Goal: Task Accomplishment & Management: Manage account settings

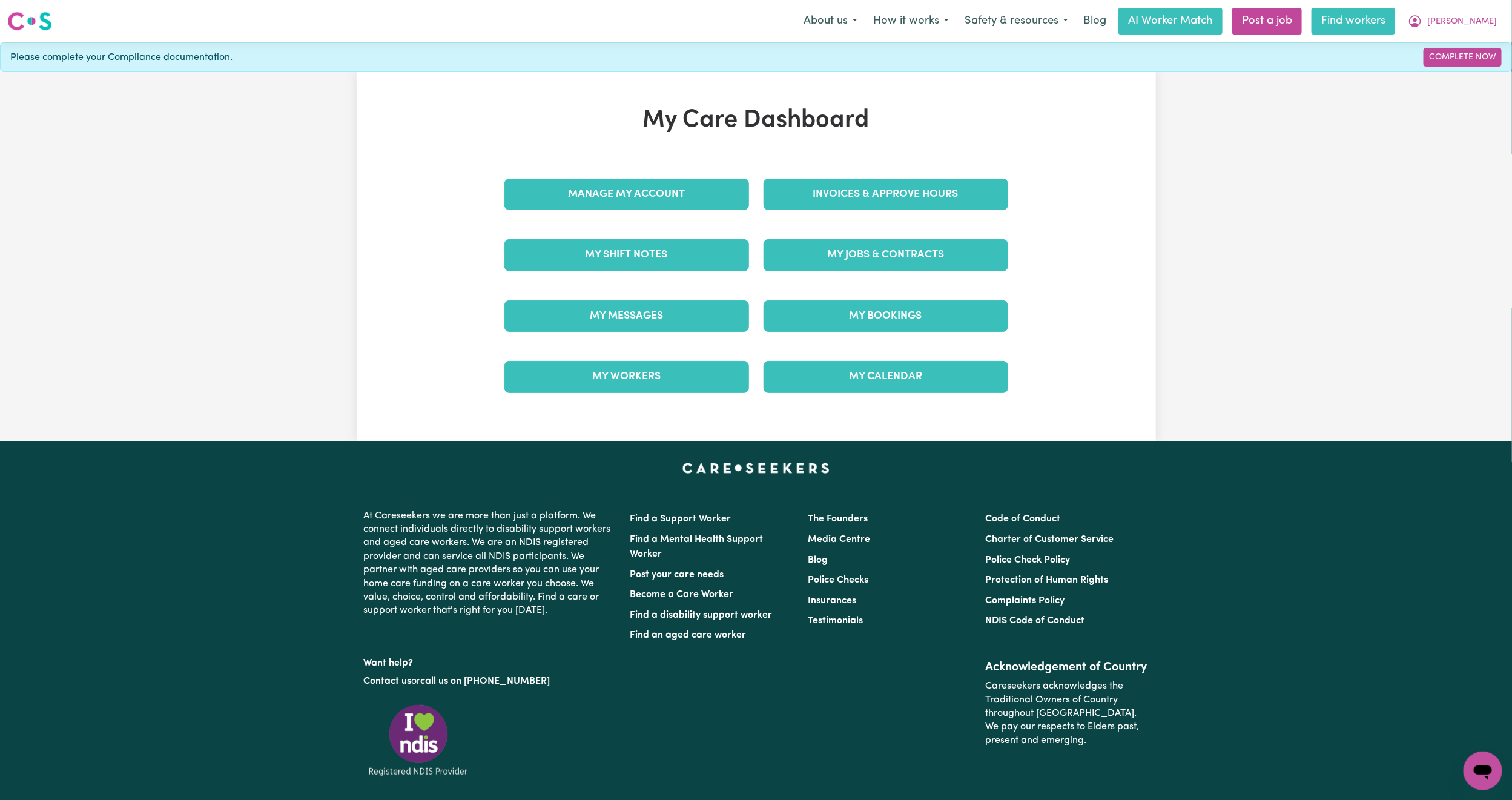
click at [1395, 24] on link "Find workers" at bounding box center [1353, 21] width 84 height 26
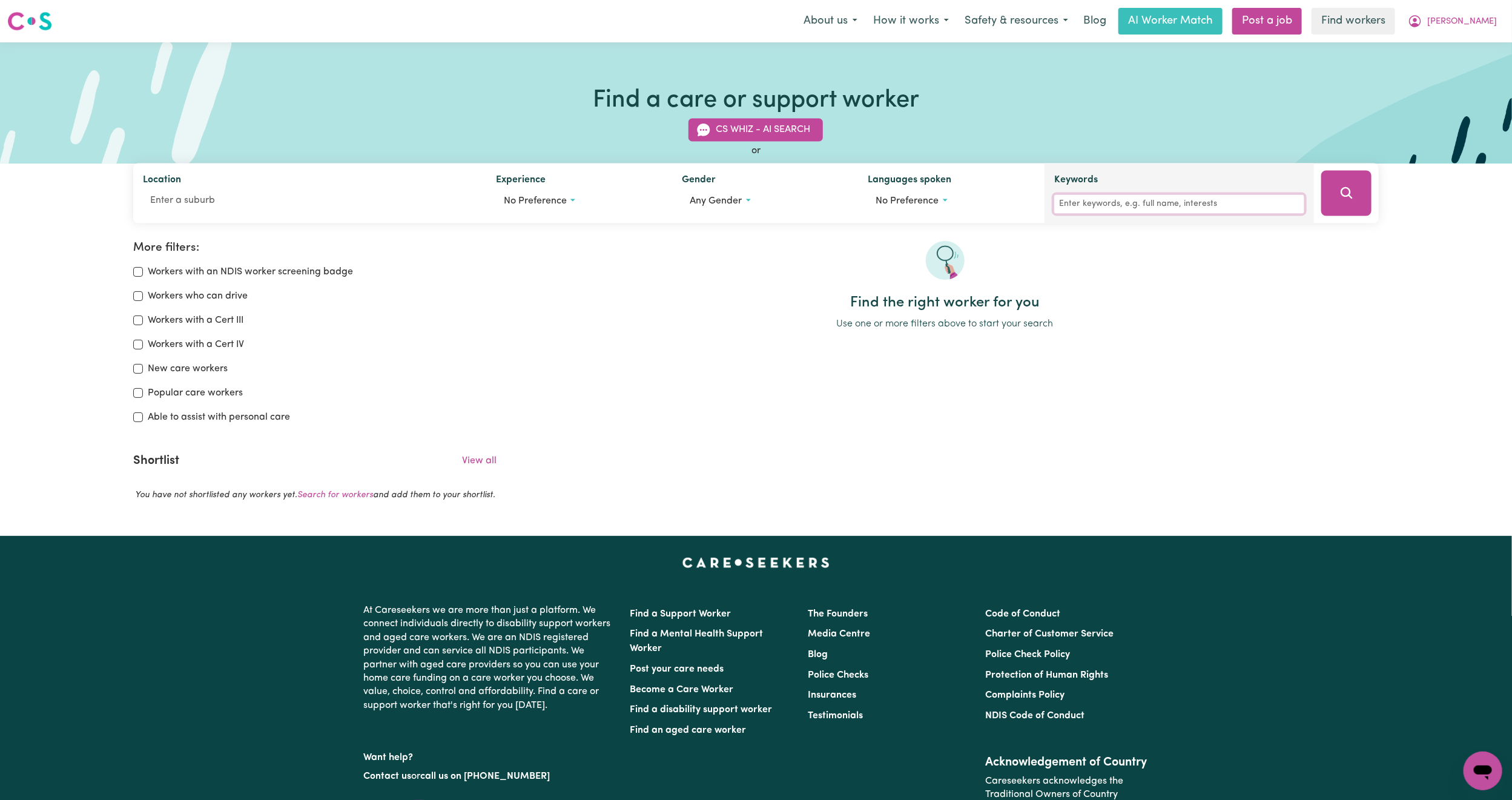
click at [1157, 203] on input "Keywords" at bounding box center [1179, 205] width 250 height 19
type input "cris"
click at [1356, 194] on button "Search" at bounding box center [1346, 193] width 50 height 45
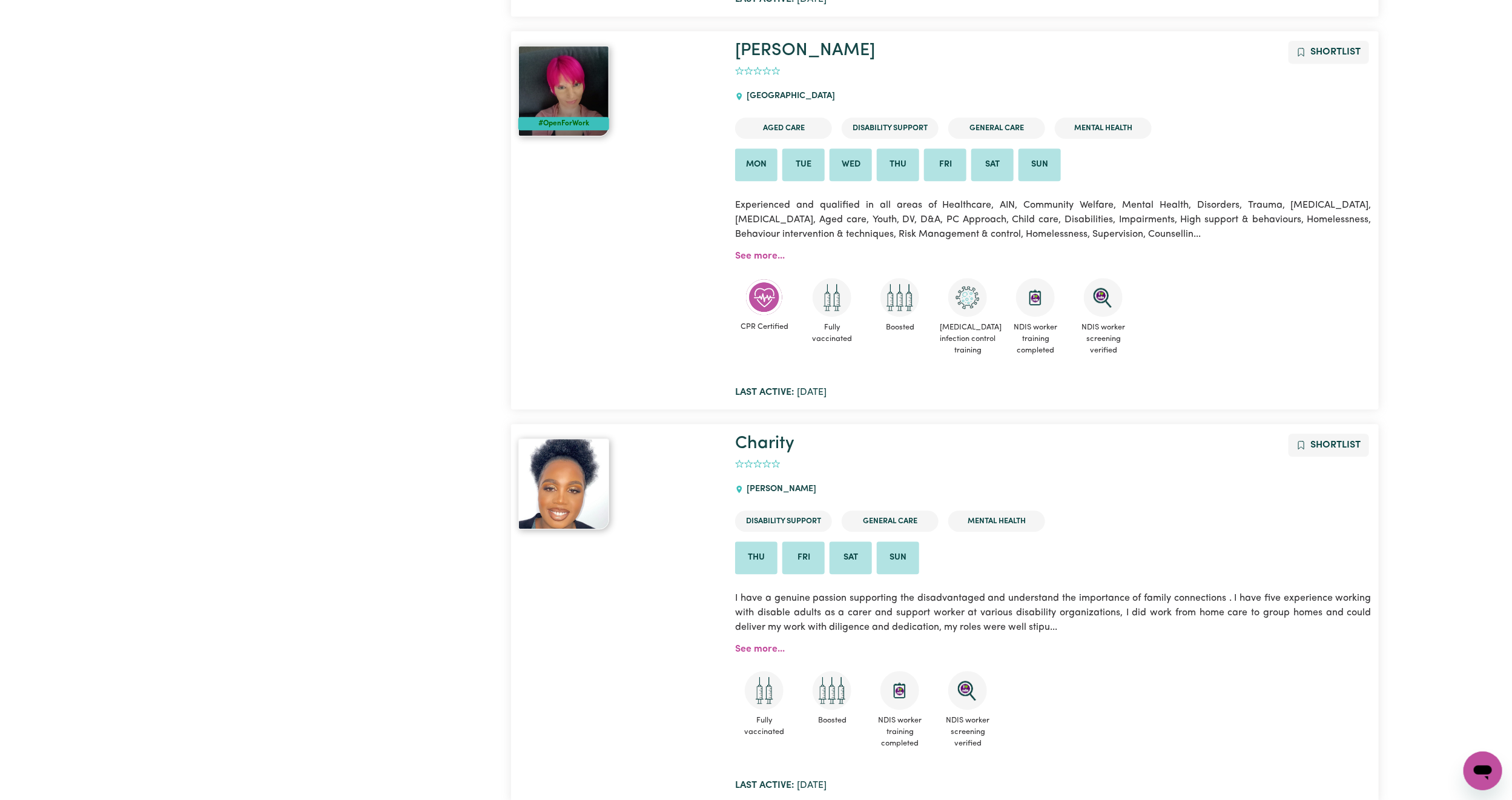
scroll to position [1565, 0]
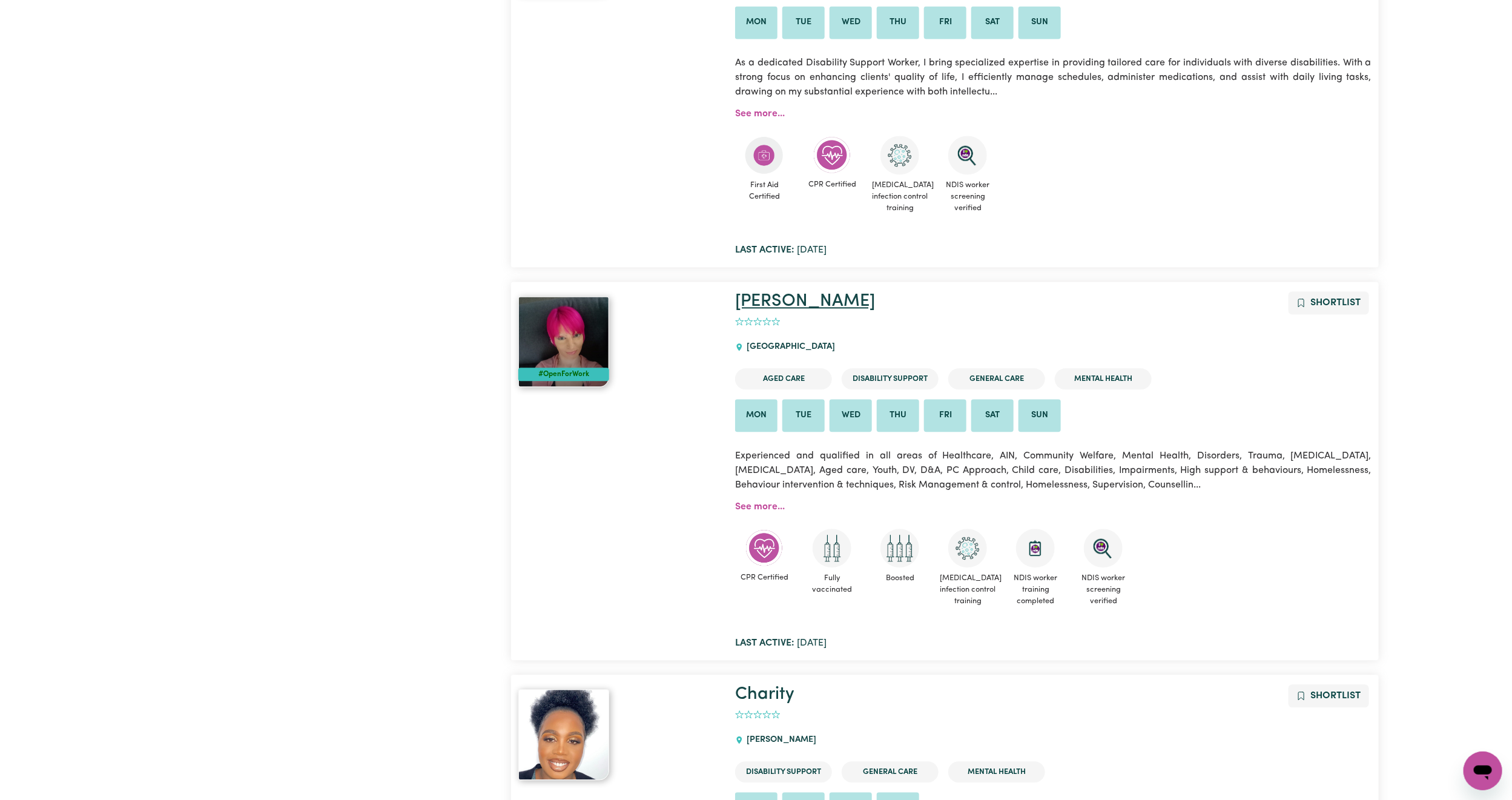
click at [748, 309] on link "[PERSON_NAME]" at bounding box center [805, 301] width 140 height 18
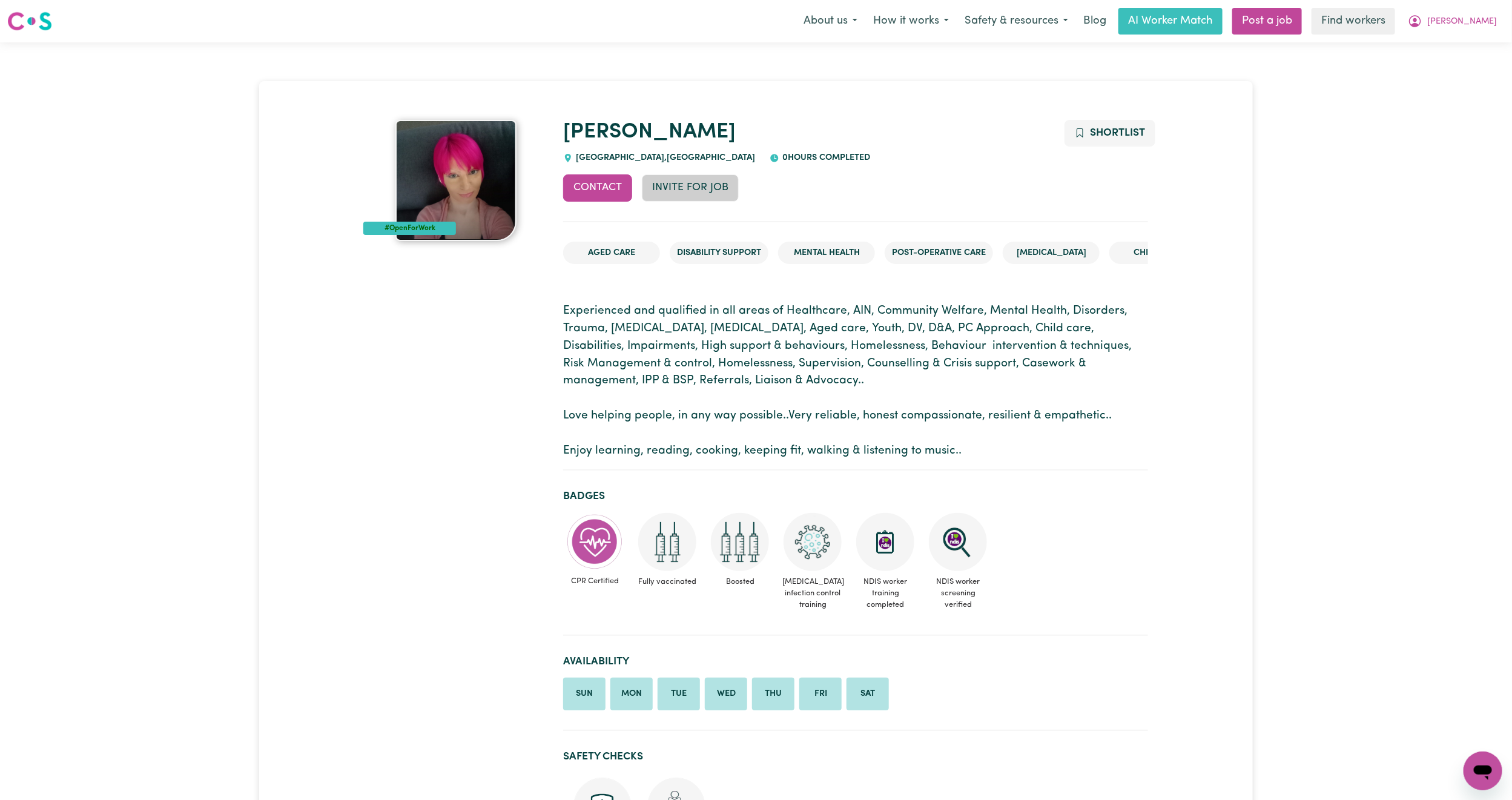
click at [699, 198] on button "Invite for Job" at bounding box center [691, 187] width 97 height 26
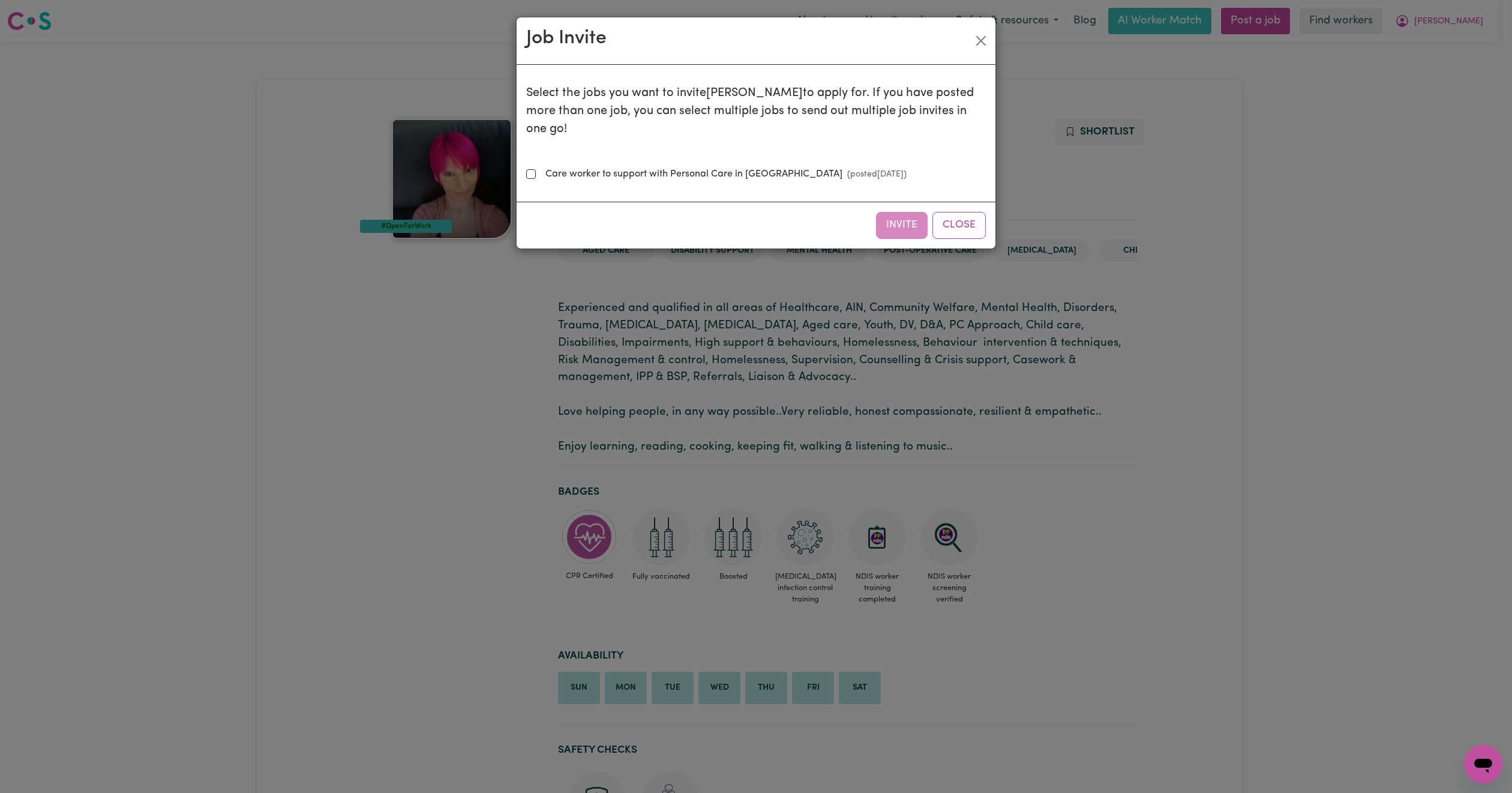
click at [613, 167] on label "Care worker to support with Personal Care in [GEOGRAPHIC_DATA] (posted [DATE] )" at bounding box center [724, 174] width 366 height 14
click at [536, 169] on input "Care worker to support with Personal Care in [GEOGRAPHIC_DATA] (posted [DATE] )" at bounding box center [531, 174] width 9 height 9
checkbox input "true"
click at [910, 212] on button "Invite" at bounding box center [902, 224] width 51 height 26
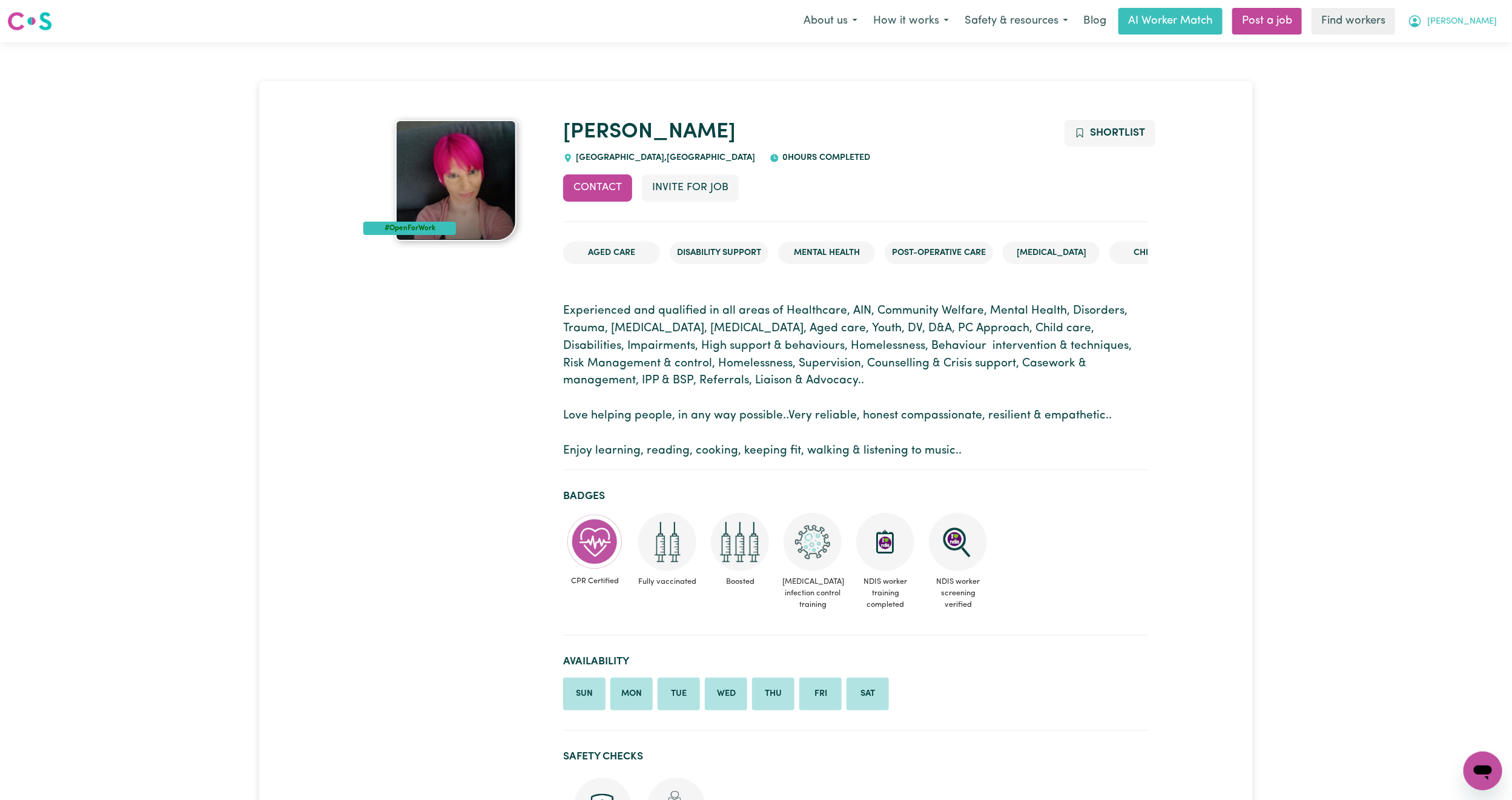
click at [1490, 32] on button "[PERSON_NAME]" at bounding box center [1451, 22] width 104 height 25
click at [1473, 52] on link "My Dashboard" at bounding box center [1456, 47] width 96 height 23
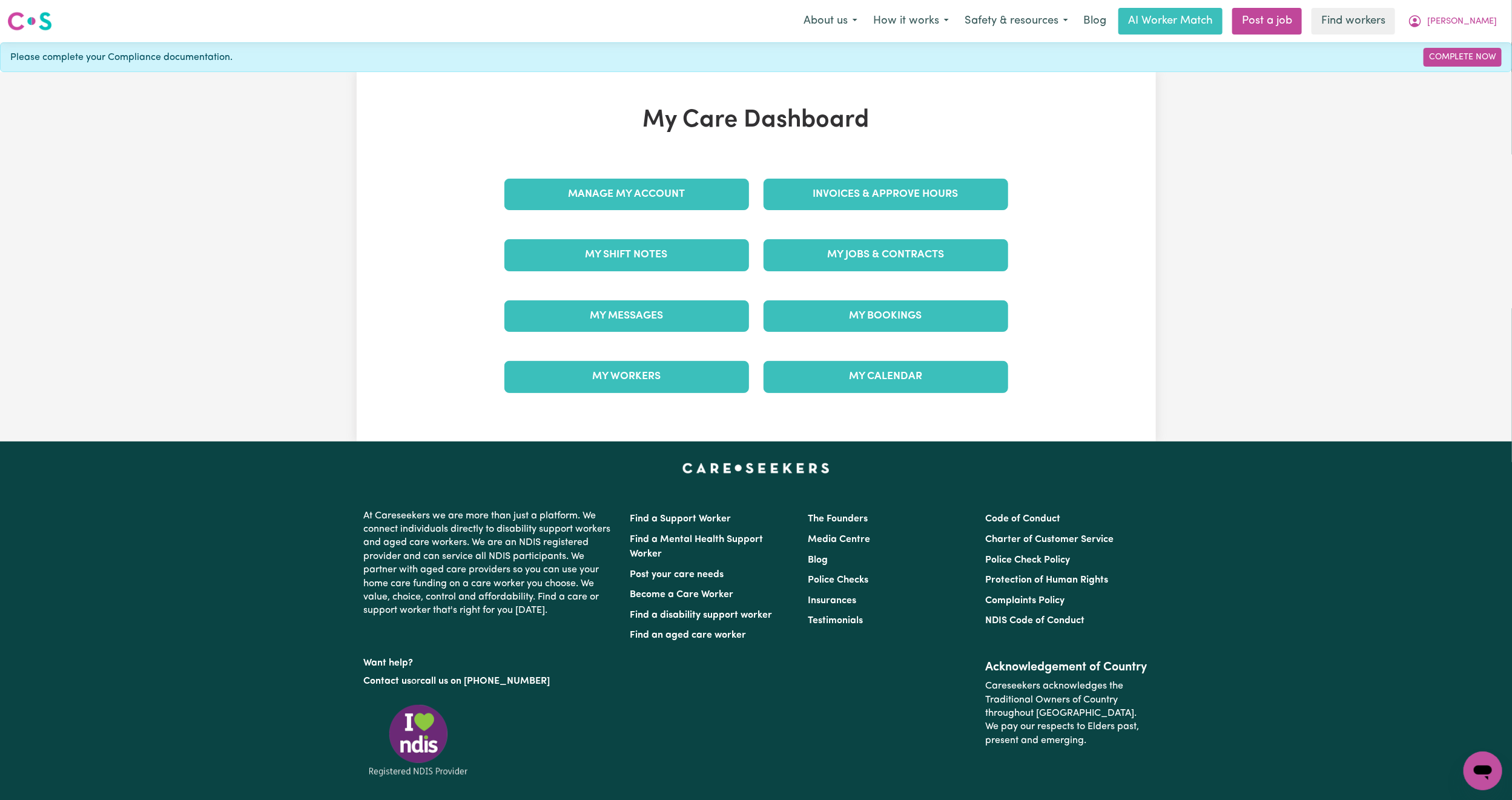
click at [882, 231] on div "My Jobs & Contracts" at bounding box center [885, 255] width 259 height 61
click at [883, 262] on link "My Jobs & Contracts" at bounding box center [885, 255] width 245 height 32
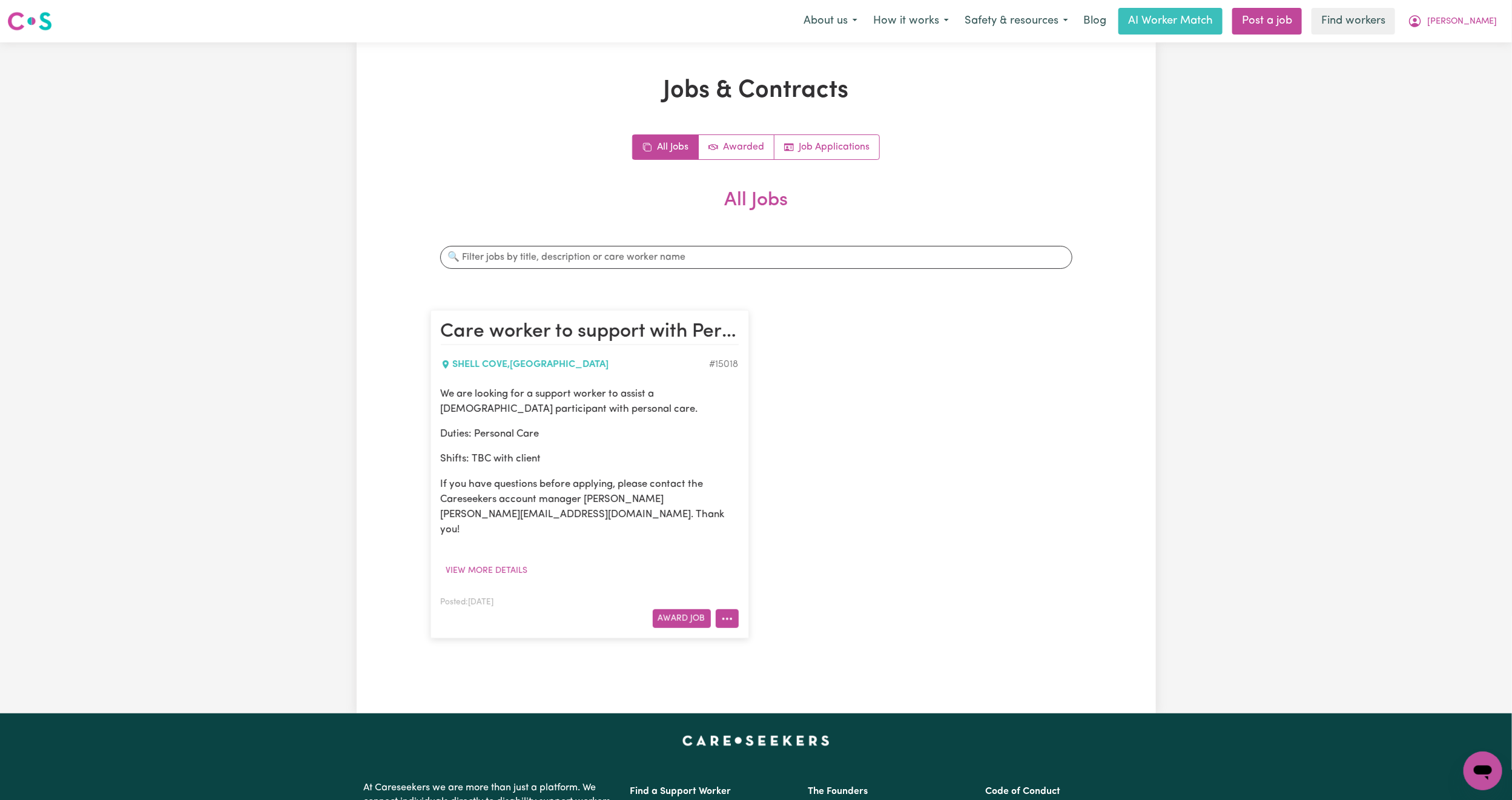
click at [727, 610] on button "More options" at bounding box center [727, 619] width 23 height 19
click at [696, 610] on button "Award Job" at bounding box center [681, 619] width 58 height 19
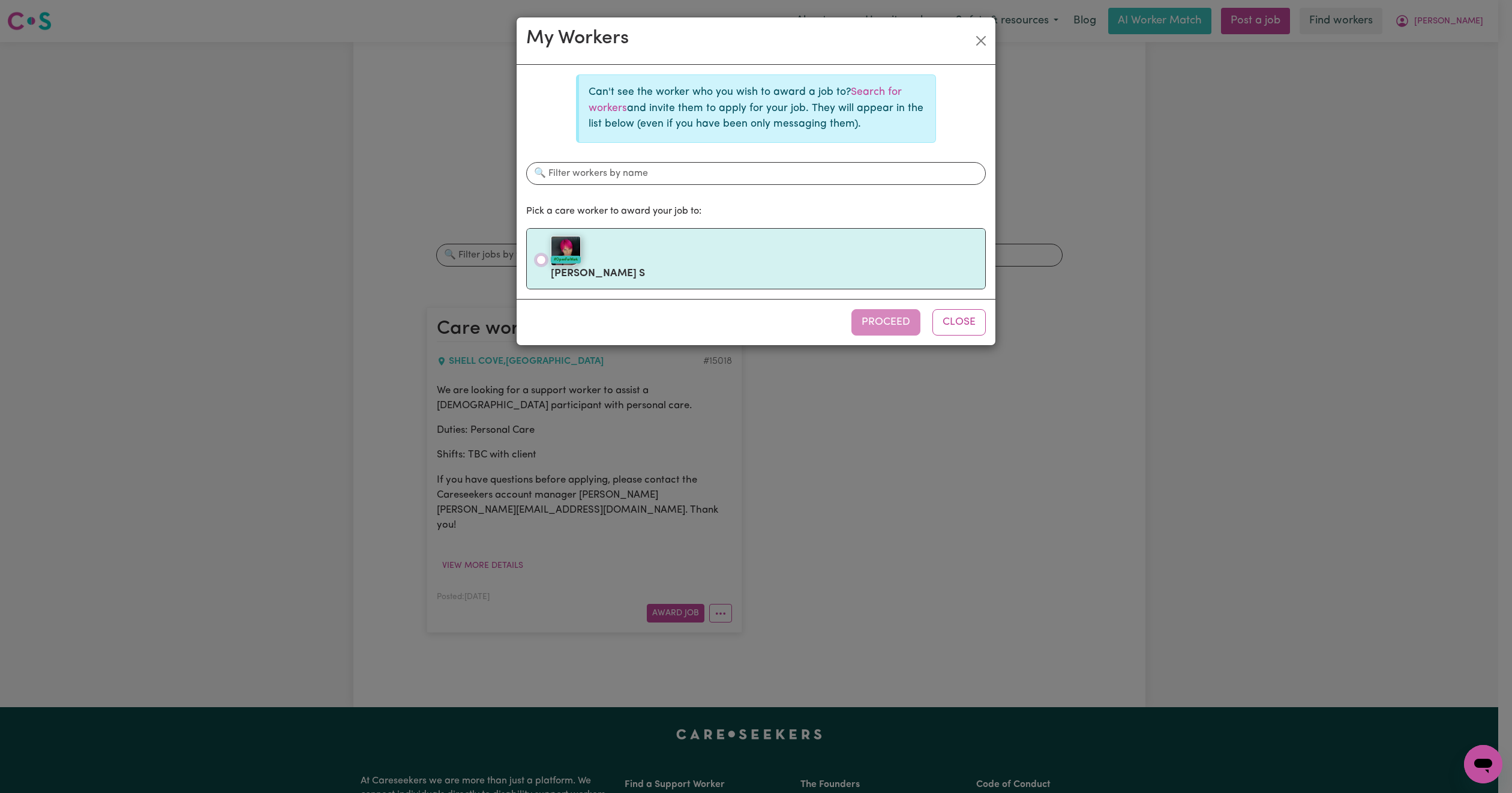
click at [542, 265] on input "#OpenForWork [PERSON_NAME] S" at bounding box center [541, 260] width 9 height 9
radio input "true"
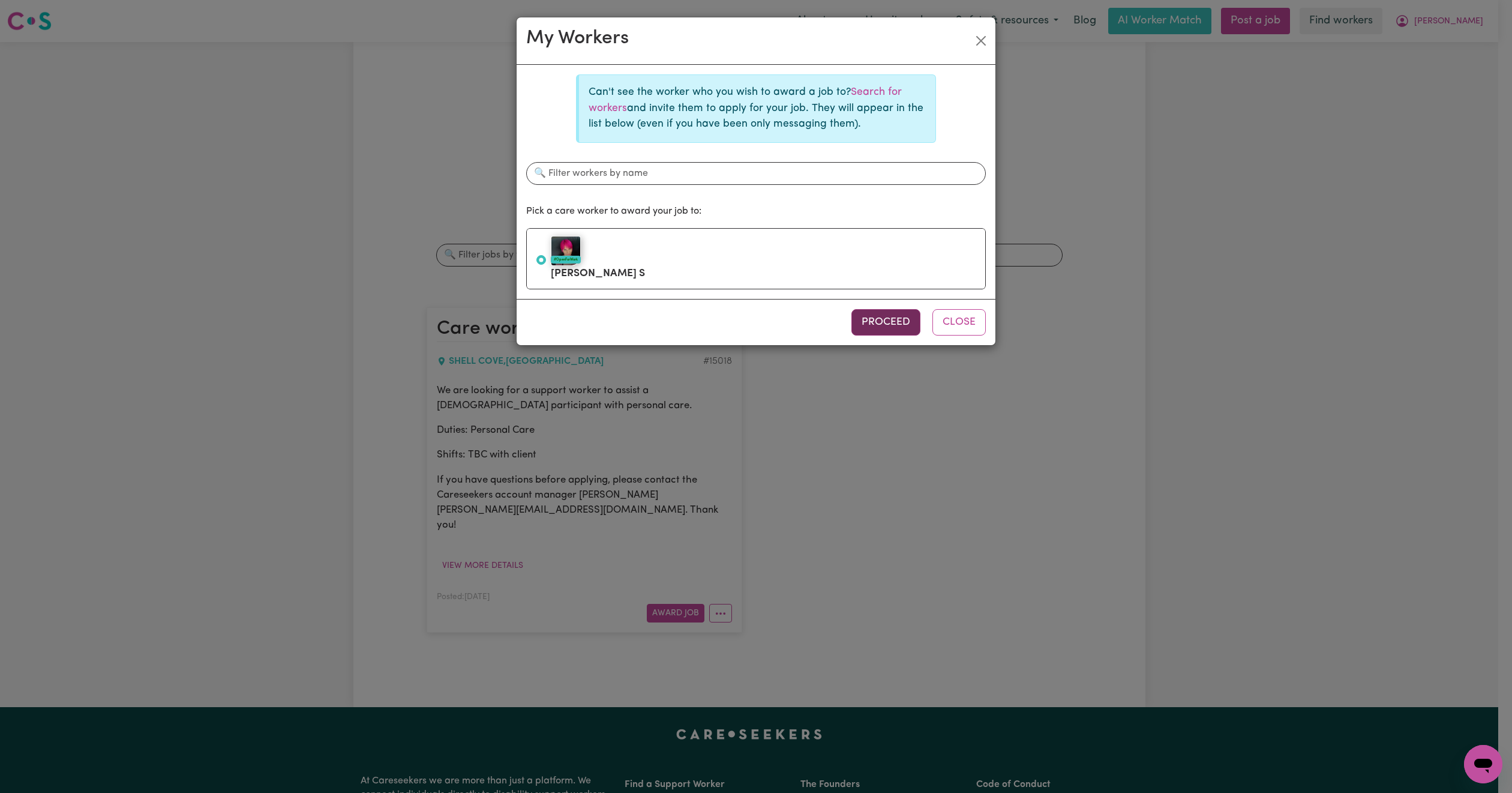
click at [861, 318] on button "Proceed" at bounding box center [885, 321] width 69 height 26
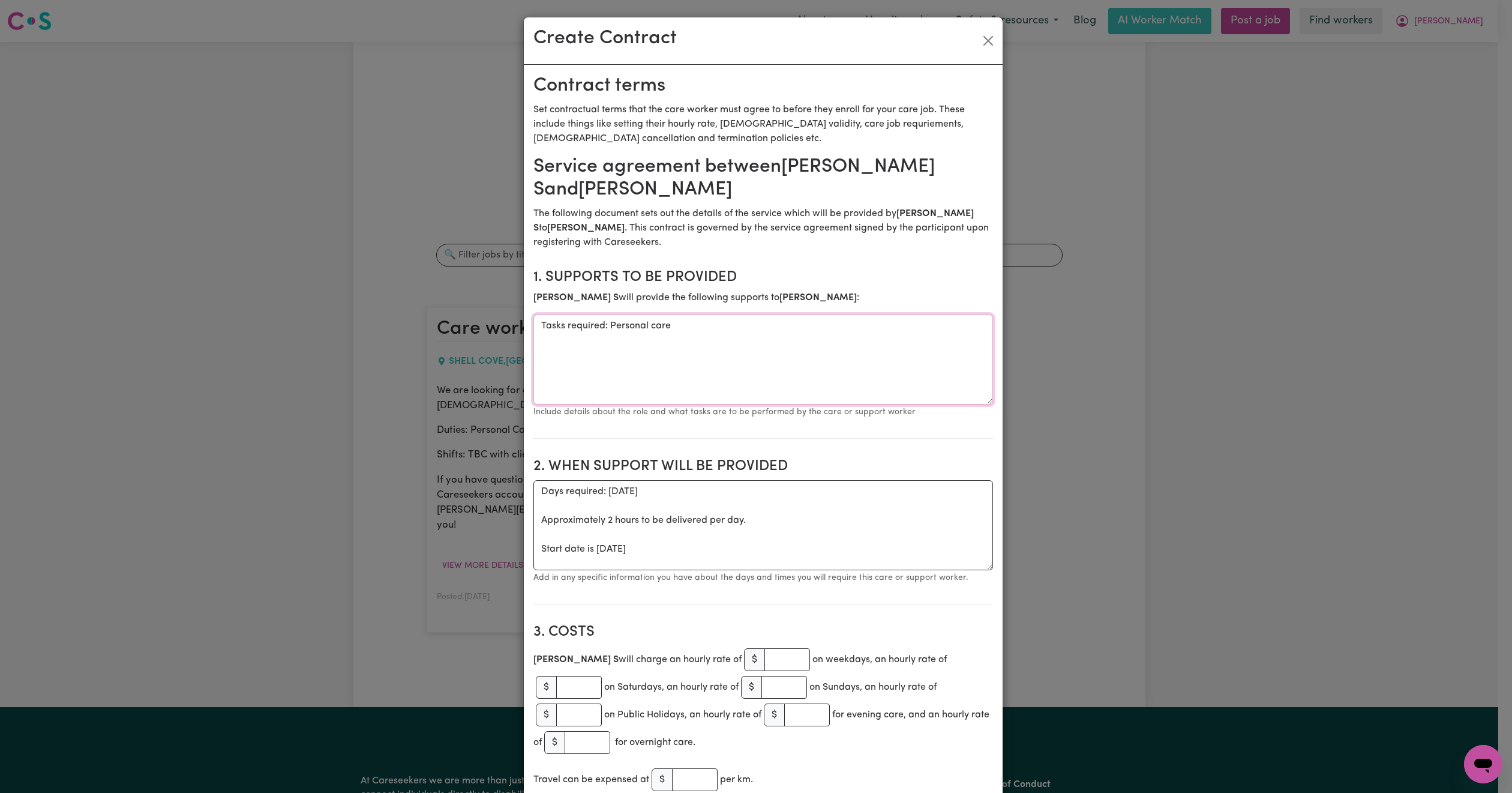
click at [821, 314] on textarea "Tasks required: Personal care" at bounding box center [764, 359] width 460 height 90
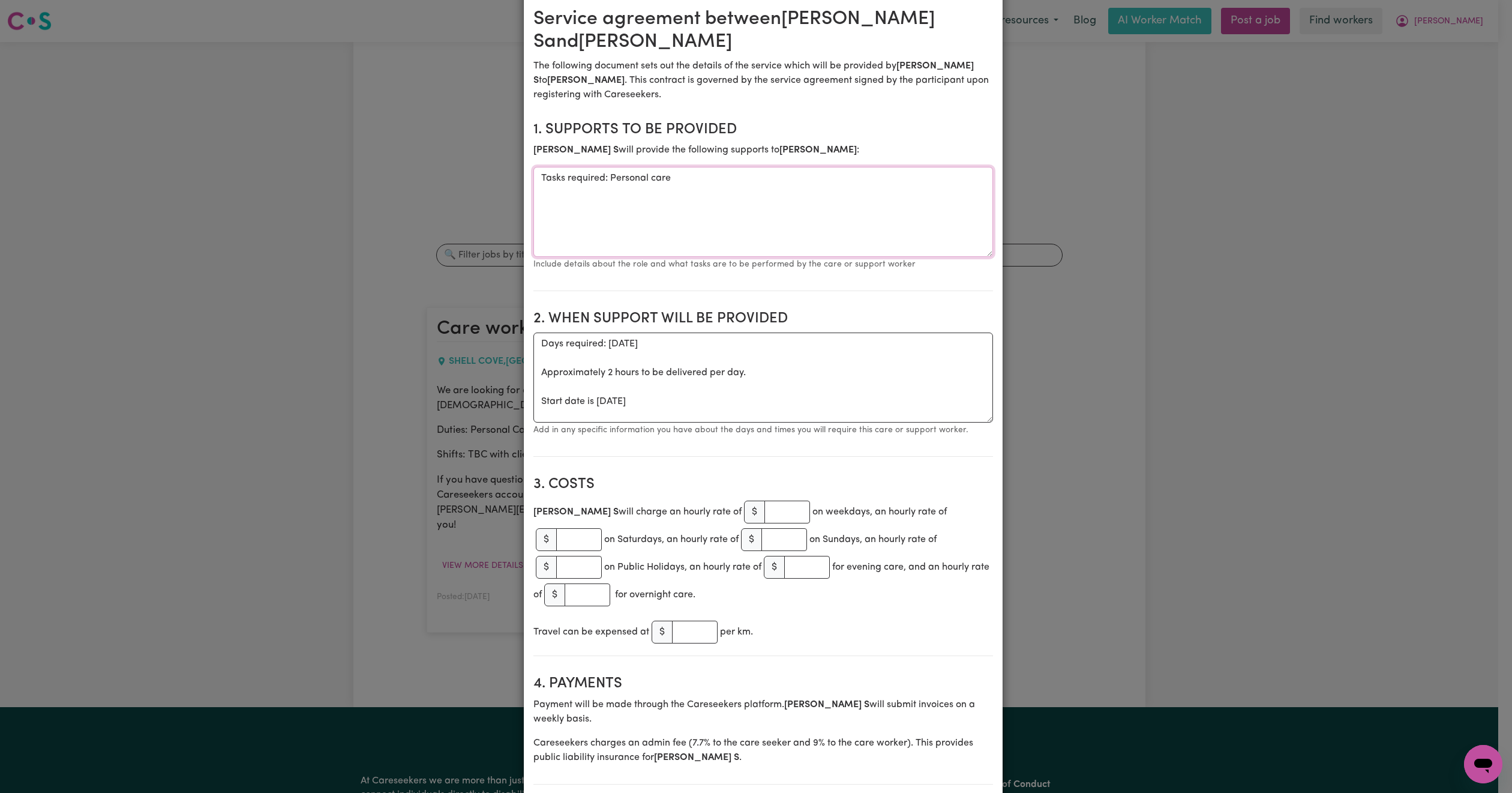
scroll to position [180, 0]
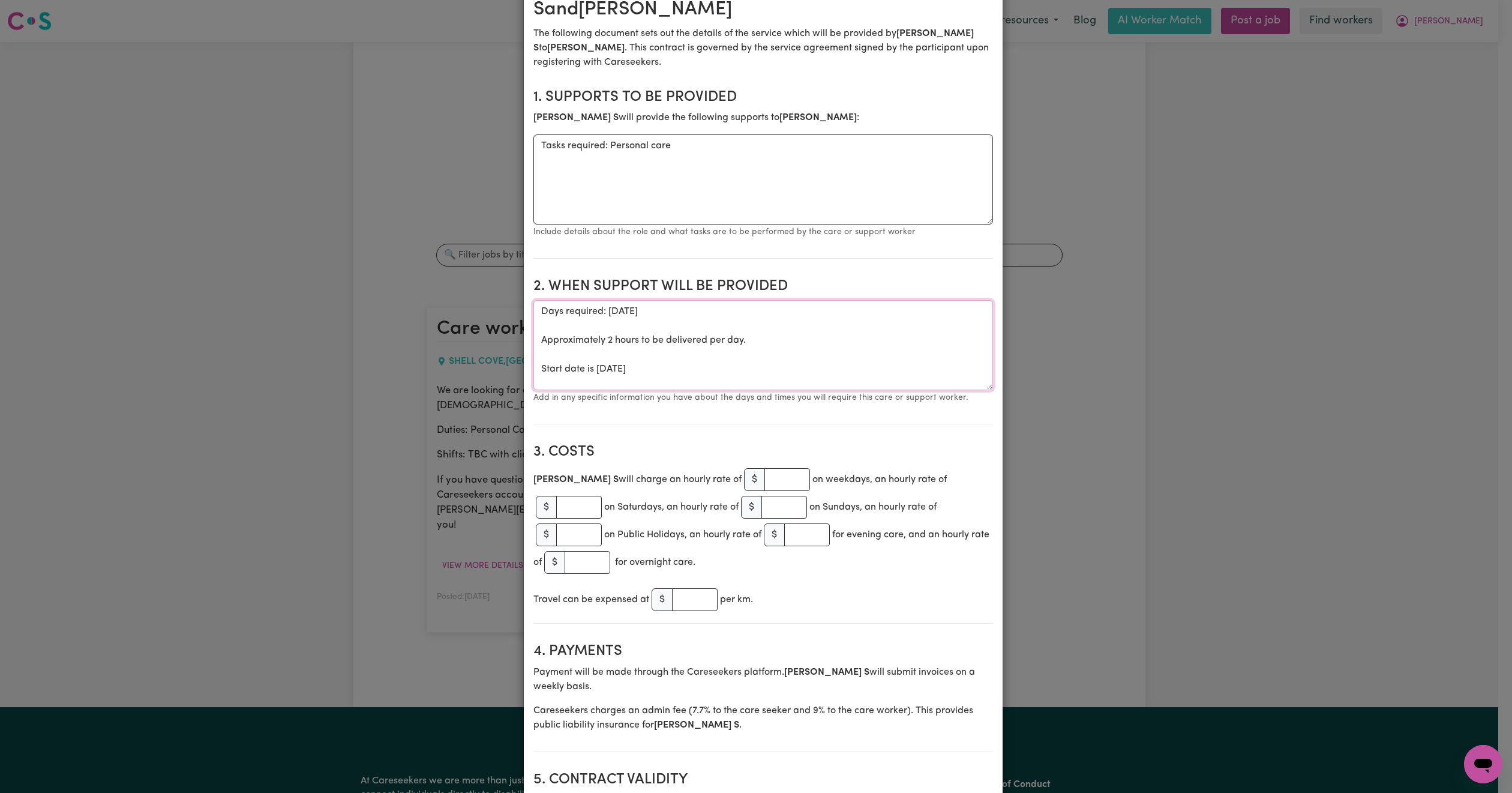
click at [621, 300] on textarea "Days required: [DATE] Approximately 2 hours to be delivered per day. Start date…" at bounding box center [764, 345] width 460 height 90
click at [621, 300] on textarea "Days required: [DATE], [DATE], [DATE] Approximately 2 hours to be delivered per…" at bounding box center [764, 345] width 460 height 90
drag, startPoint x: 621, startPoint y: 294, endPoint x: 656, endPoint y: 290, distance: 35.2
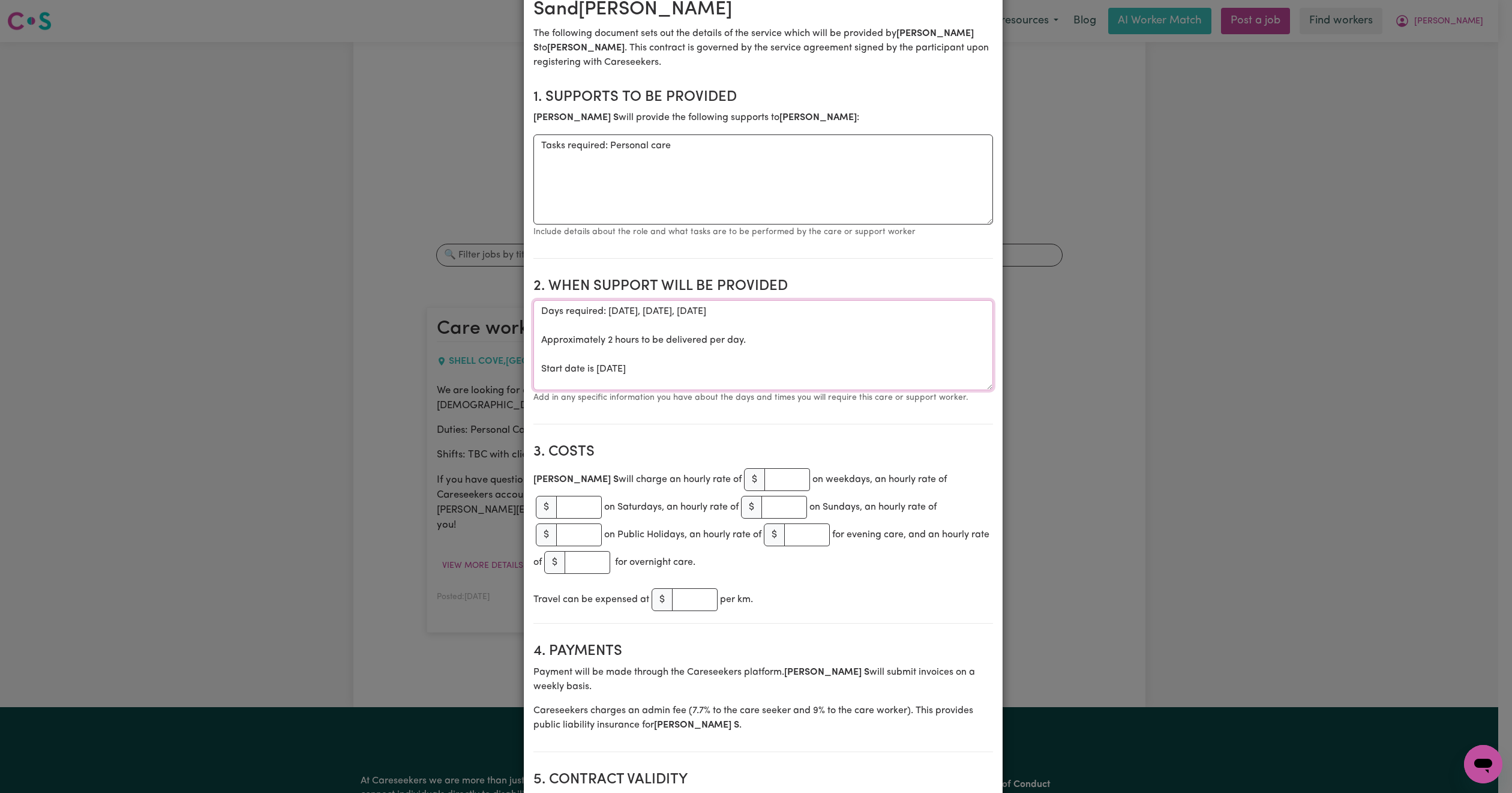
click at [656, 300] on textarea "Days required: [DATE], [DATE], [DATE] Approximately 2 hours to be delivered per…" at bounding box center [764, 345] width 460 height 90
click at [604, 321] on textarea "Days required: [DATE], [DATE], [DATE] Approximately 2 hours to be delivered per…" at bounding box center [764, 345] width 460 height 90
click at [651, 300] on textarea "Days required: [DATE], [DATE], [DATE] Approximately 1.5 hours to be delivered p…" at bounding box center [764, 345] width 460 height 90
click at [702, 300] on textarea "Days required: [DATE], [DATE], [DATE] Approximately 1.5 hours to be delivered p…" at bounding box center [764, 345] width 460 height 90
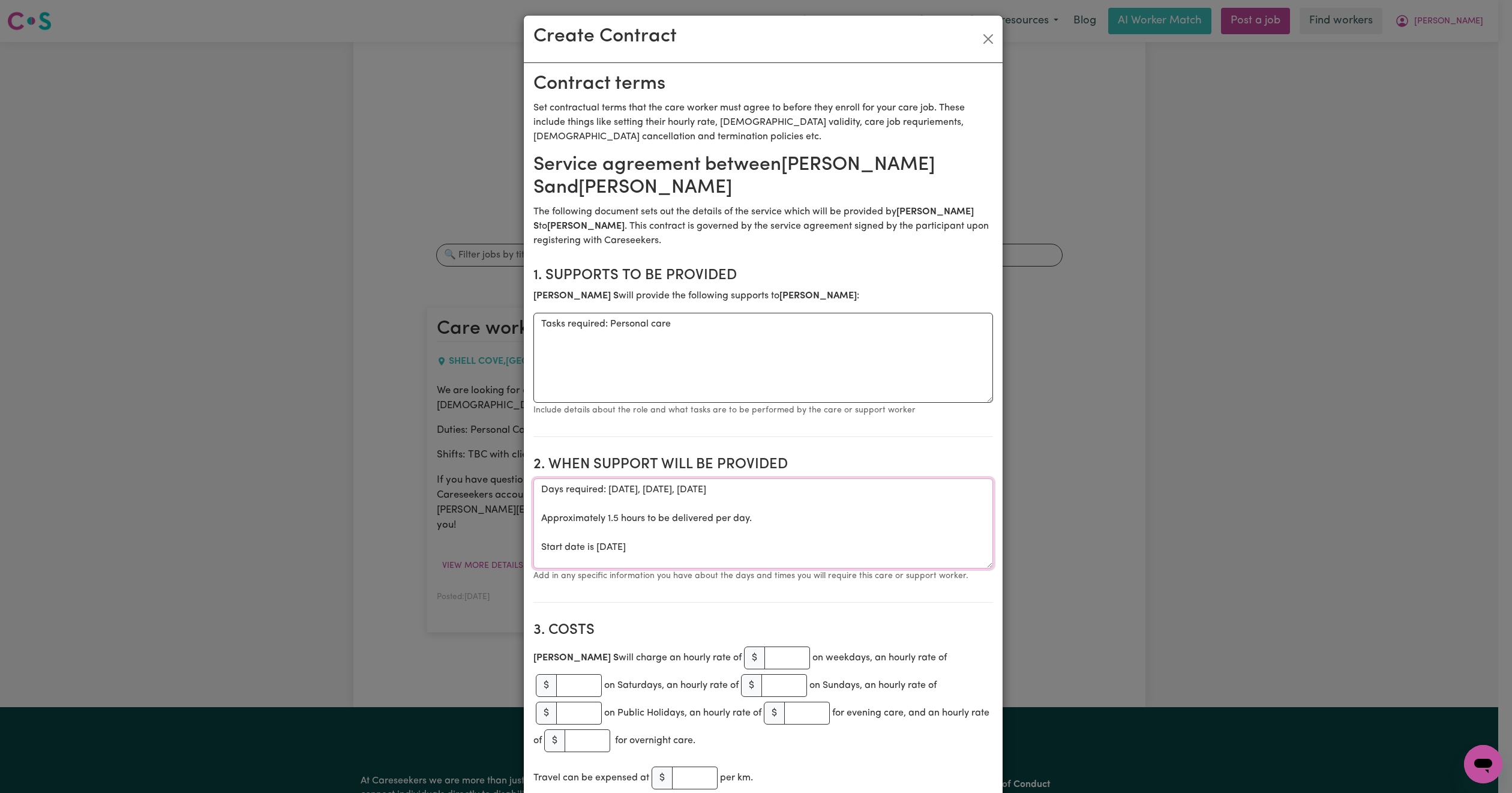
scroll to position [0, 0]
click at [790, 480] on textarea "Days required: [DATE], [DATE], [DATE] Approximately 1.5 hours to be delivered p…" at bounding box center [764, 525] width 460 height 90
type textarea "Days required: [DATE], [DATE], [DATE] Approximately 1.5 hours to be delivered p…"
click at [979, 42] on button "Close" at bounding box center [989, 41] width 19 height 19
